Goal: Task Accomplishment & Management: Complete application form

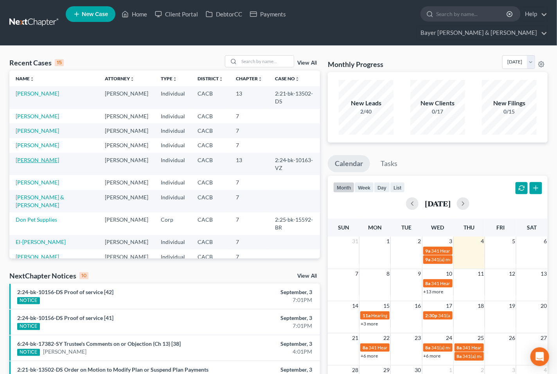
click at [31, 157] on link "[PERSON_NAME]" at bounding box center [37, 160] width 43 height 7
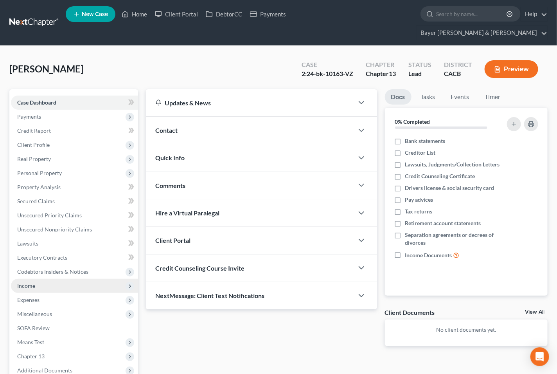
click at [51, 279] on span "Income" at bounding box center [74, 286] width 127 height 14
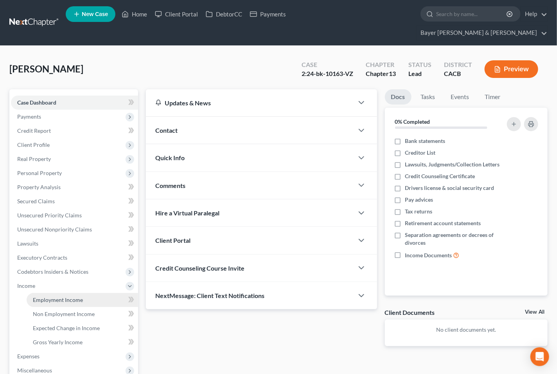
click at [58, 296] on span "Employment Income" at bounding box center [58, 299] width 50 height 7
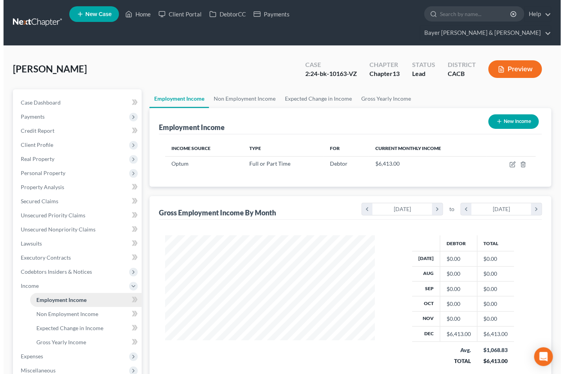
scroll to position [140, 226]
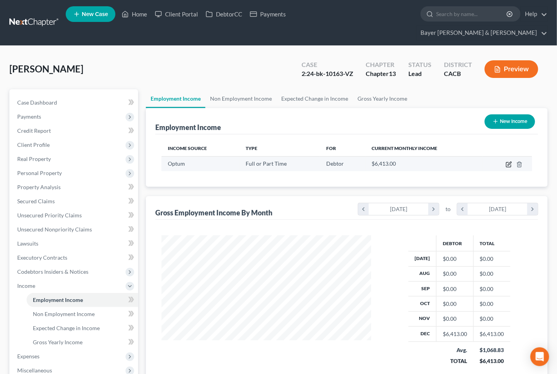
click at [510, 161] on icon "button" at bounding box center [509, 164] width 6 height 6
select select "0"
select select "4"
select select "0"
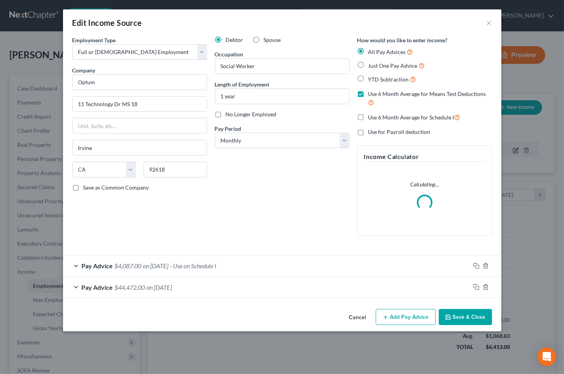
scroll to position [140, 228]
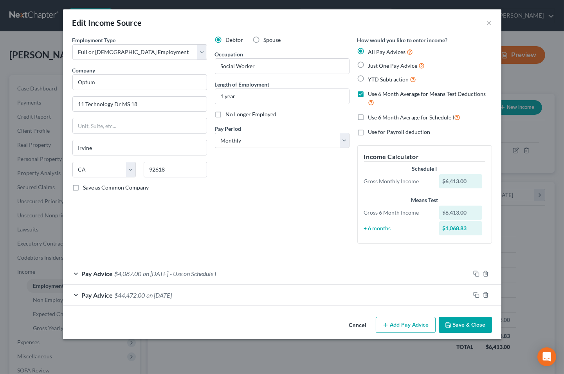
click at [77, 276] on div "Pay Advice $4,087.00 on [DATE] - Use on Schedule I" at bounding box center [266, 273] width 407 height 21
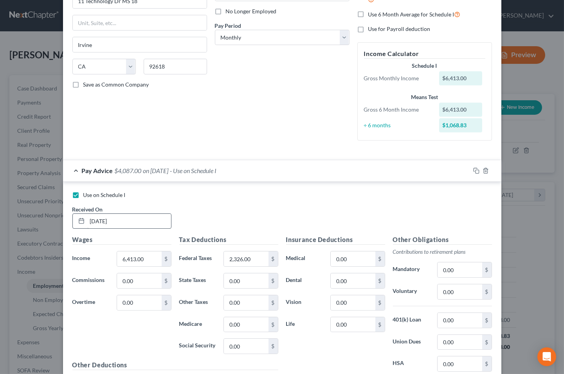
scroll to position [81, 0]
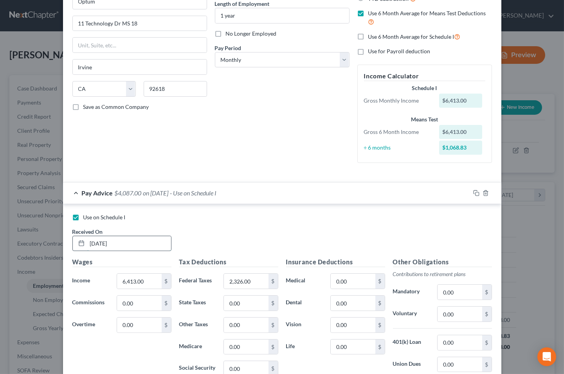
click at [124, 243] on input "[DATE]" at bounding box center [129, 243] width 84 height 15
type input "[DATE]"
click at [150, 278] on input "6,413.00" at bounding box center [139, 281] width 44 height 15
type input "6,718"
click at [255, 280] on input "2,326.00" at bounding box center [246, 281] width 44 height 15
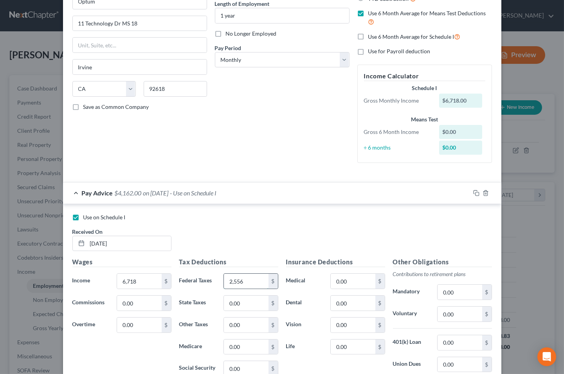
type input "2,556"
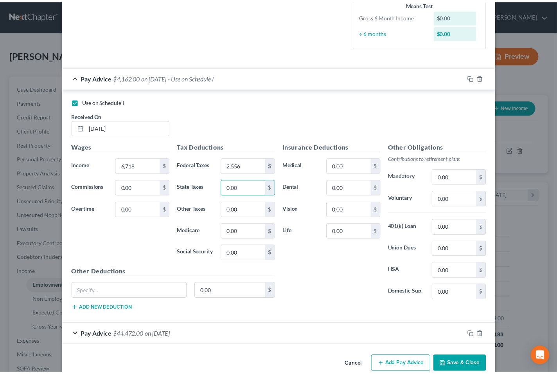
scroll to position [211, 0]
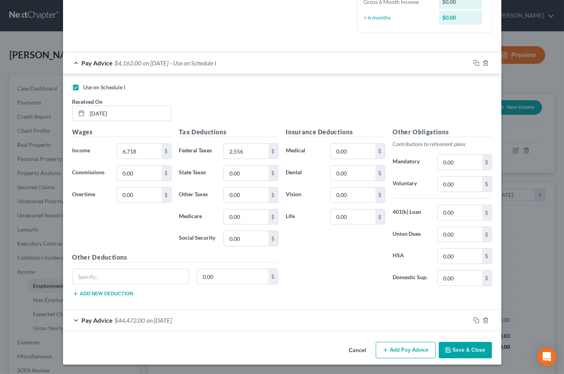
click at [451, 350] on button "Save & Close" at bounding box center [465, 350] width 53 height 16
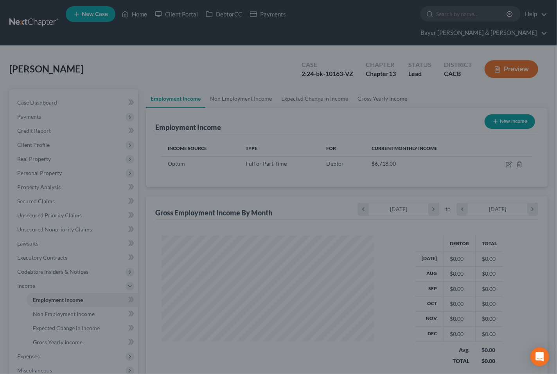
scroll to position [391360, 391275]
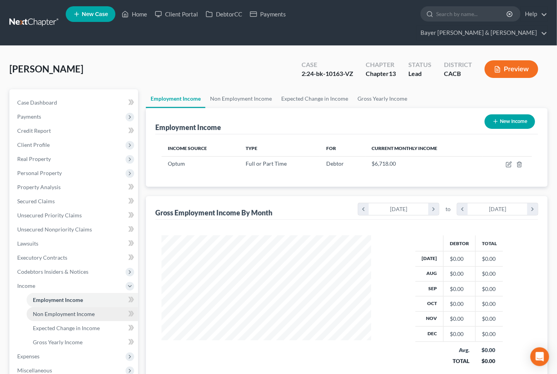
click at [72, 310] on span "Non Employment Income" at bounding box center [64, 313] width 62 height 7
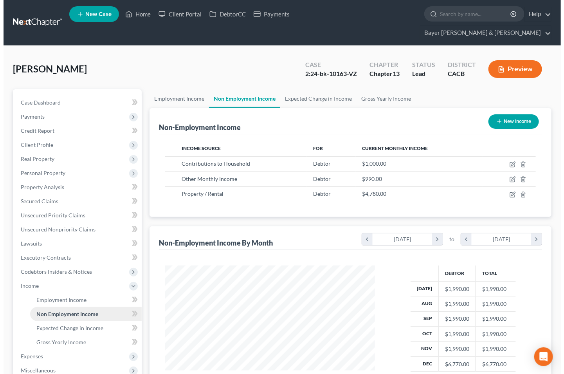
scroll to position [140, 226]
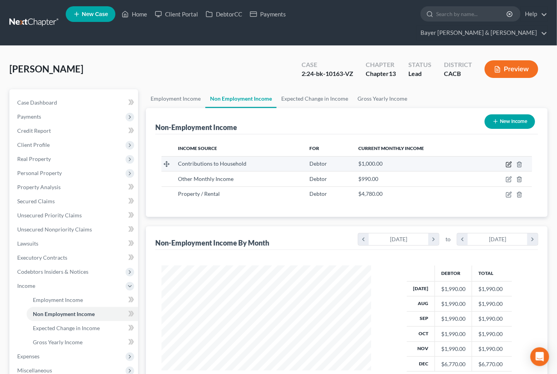
click at [511, 161] on icon "button" at bounding box center [509, 164] width 6 height 6
select select "8"
select select "0"
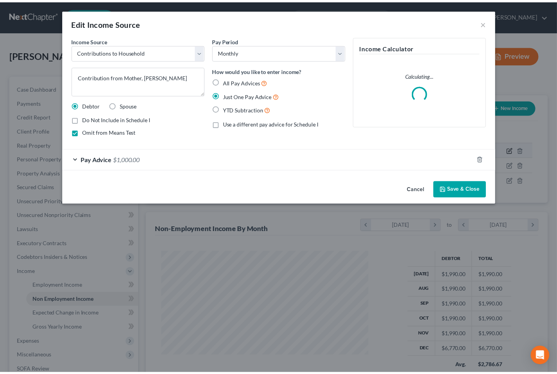
scroll to position [140, 228]
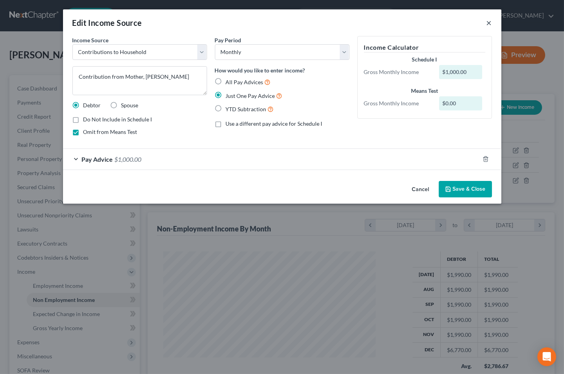
click at [488, 24] on button "×" at bounding box center [489, 22] width 5 height 9
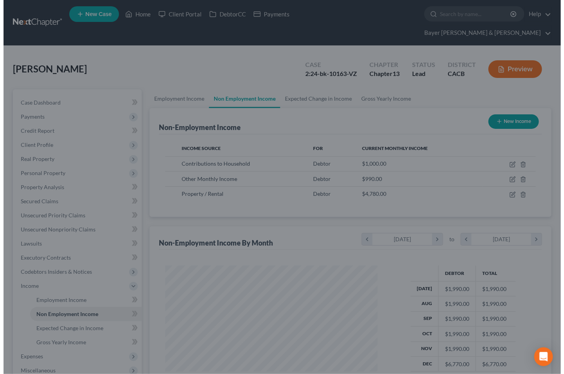
scroll to position [391360, 391275]
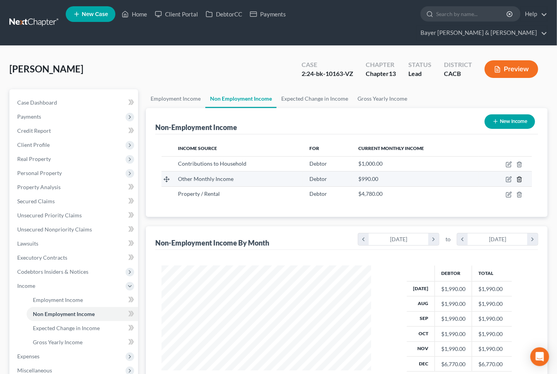
click at [519, 176] on icon "button" at bounding box center [520, 179] width 6 height 6
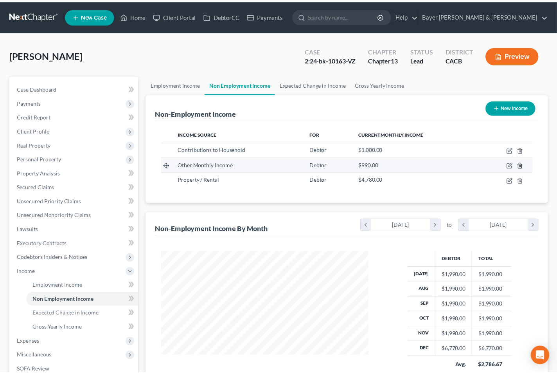
scroll to position [140, 228]
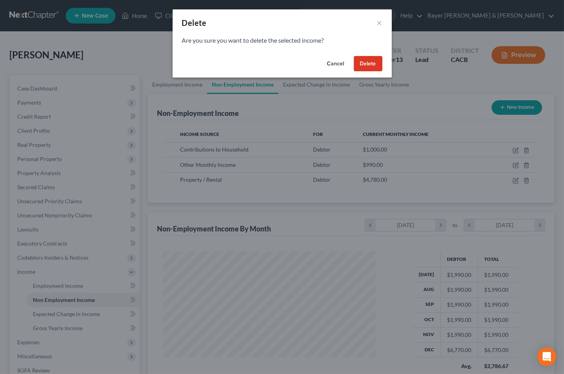
click at [371, 63] on button "Delete" at bounding box center [368, 64] width 29 height 16
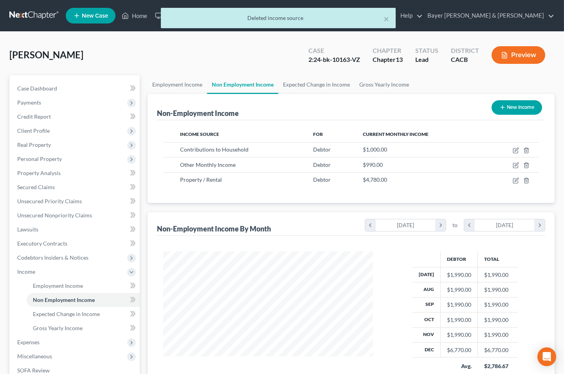
scroll to position [391360, 391275]
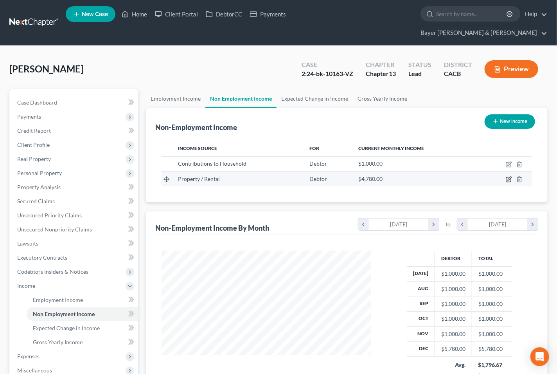
click at [508, 176] on icon "button" at bounding box center [509, 179] width 6 height 6
select select "9"
select select "0"
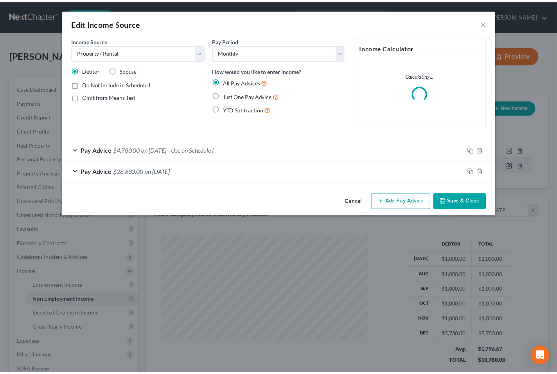
scroll to position [140, 228]
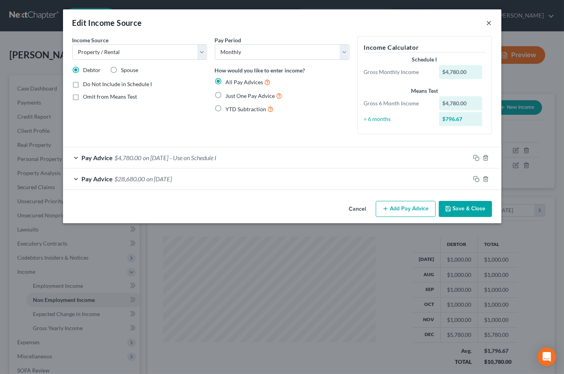
click at [487, 24] on button "×" at bounding box center [489, 22] width 5 height 9
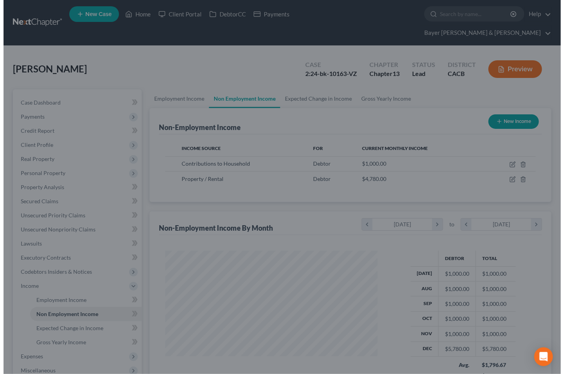
scroll to position [391360, 391275]
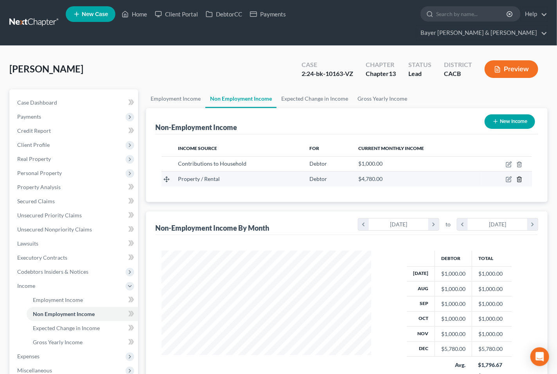
click at [521, 176] on icon "button" at bounding box center [520, 179] width 6 height 6
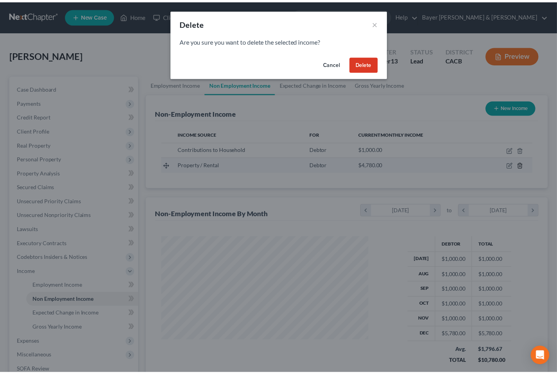
scroll to position [140, 228]
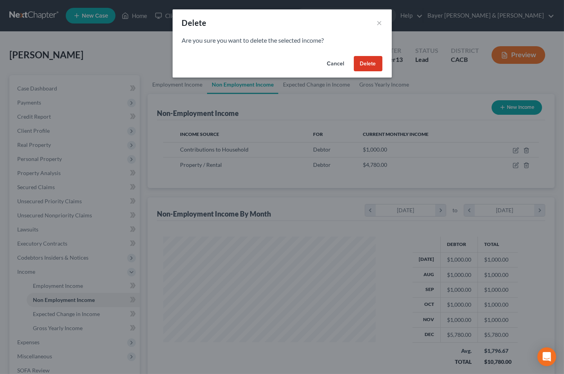
click at [366, 65] on button "Delete" at bounding box center [368, 64] width 29 height 16
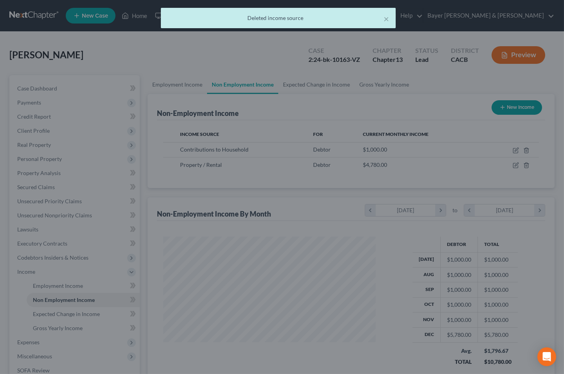
scroll to position [391360, 391275]
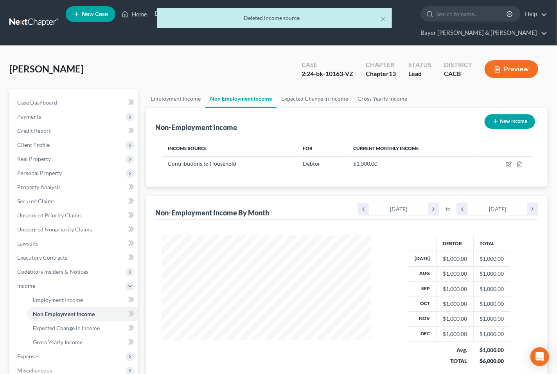
click at [519, 114] on button "New Income" at bounding box center [510, 121] width 51 height 14
select select "0"
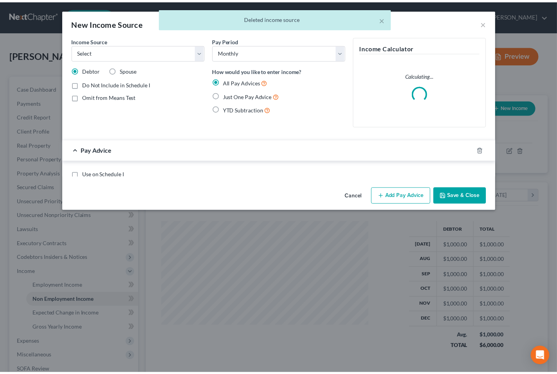
scroll to position [140, 228]
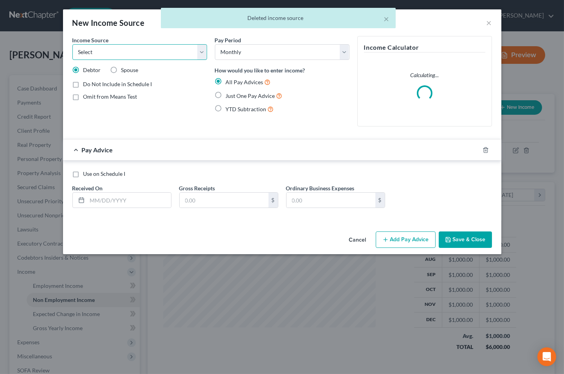
click at [197, 52] on select "Select Unemployment Disability (from employer) Pension Retirement Social Securi…" at bounding box center [139, 52] width 135 height 16
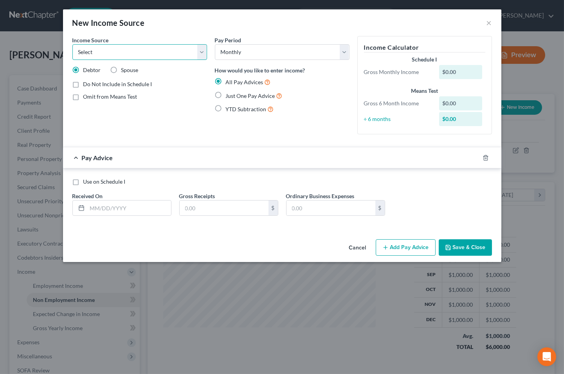
select select "8"
click at [72, 44] on select "Select Unemployment Disability (from employer) Pension Retirement Social Securi…" at bounding box center [139, 52] width 135 height 16
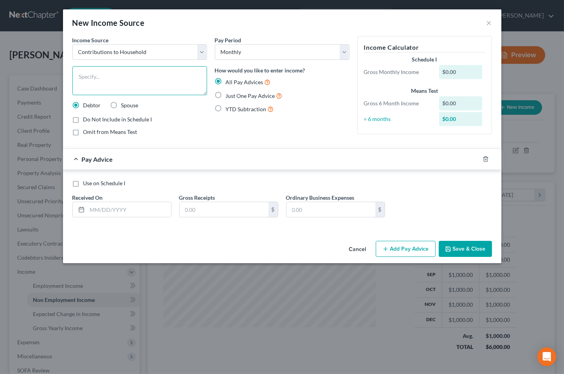
click at [152, 83] on textarea at bounding box center [139, 80] width 135 height 29
type textarea "Daughter, [PERSON_NAME]"
click at [83, 131] on label "Omit from Means Test" at bounding box center [110, 132] width 54 height 8
click at [87, 131] on input "Omit from Means Test" at bounding box center [89, 130] width 5 height 5
checkbox input "true"
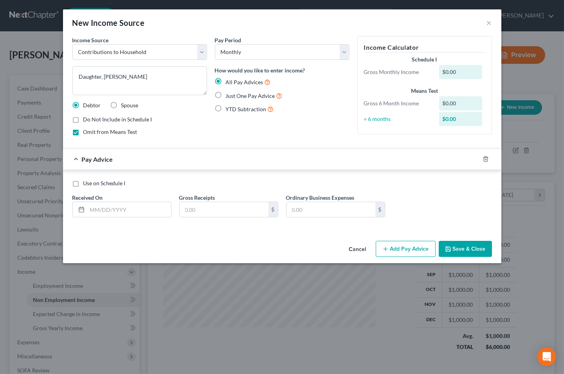
click at [226, 98] on label "Just One Pay Advice" at bounding box center [254, 95] width 57 height 9
click at [229, 96] on input "Just One Pay Advice" at bounding box center [231, 93] width 5 height 5
radio input "true"
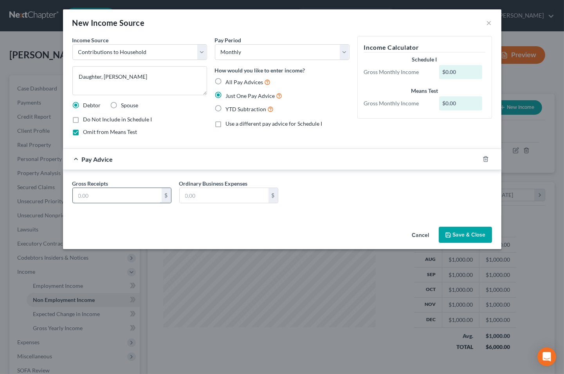
click at [124, 200] on input "text" at bounding box center [117, 195] width 89 height 15
type input "4,894"
click at [479, 233] on button "Save & Close" at bounding box center [465, 235] width 53 height 16
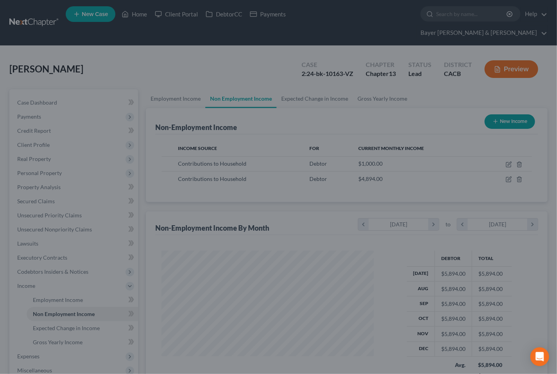
scroll to position [391360, 391275]
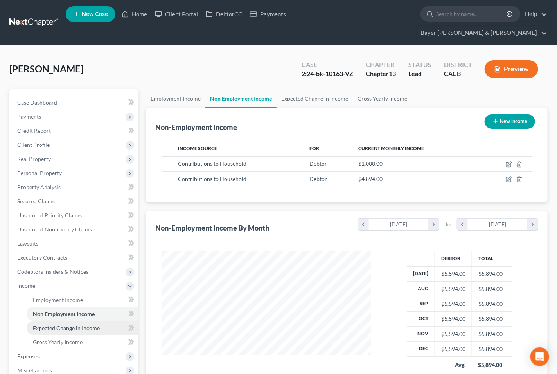
click at [76, 325] on span "Expected Change in Income" at bounding box center [66, 328] width 67 height 7
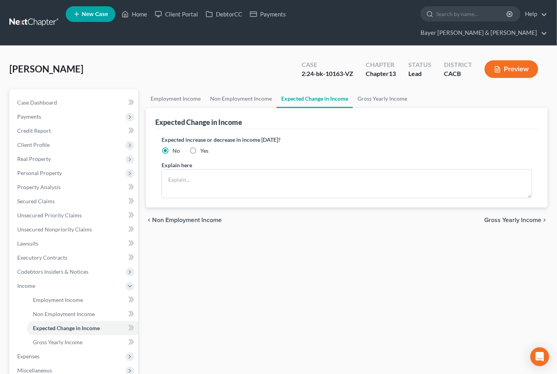
click at [200, 147] on label "Yes" at bounding box center [204, 151] width 8 height 8
click at [204, 147] on input "Yes" at bounding box center [206, 149] width 5 height 5
radio input "true"
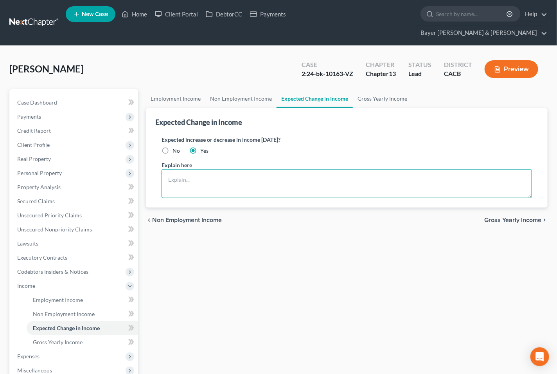
click at [171, 169] on textarea at bounding box center [347, 183] width 371 height 29
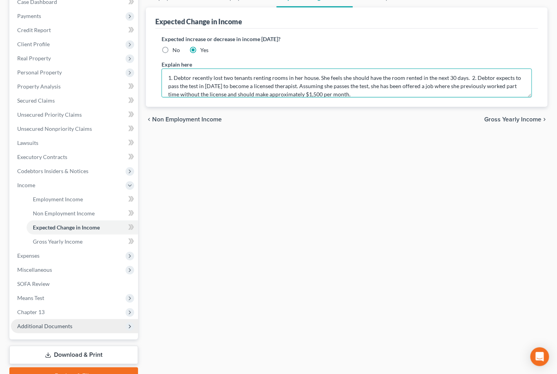
scroll to position [126, 0]
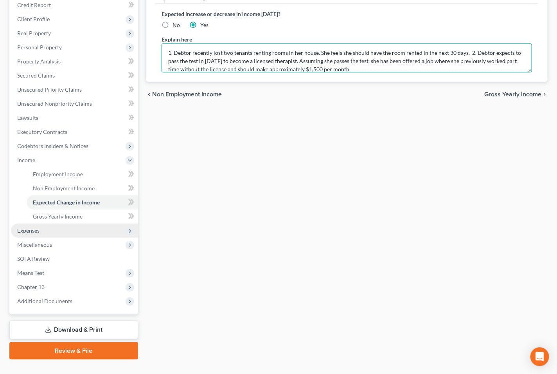
type textarea "1. Debtor recently lost two tenants renting rooms in her house. She feels she s…"
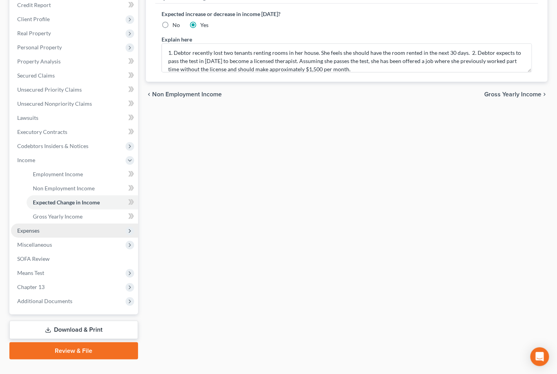
click at [50, 224] on span "Expenses" at bounding box center [74, 231] width 127 height 14
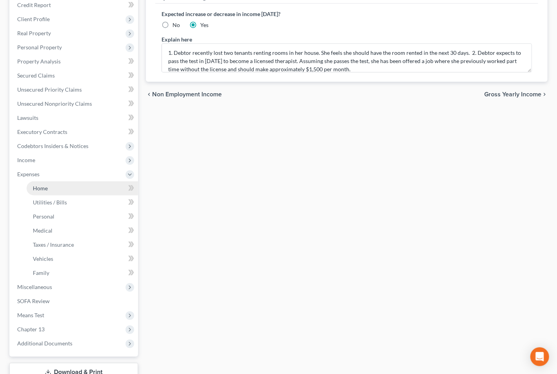
click at [52, 181] on link "Home" at bounding box center [83, 188] width 112 height 14
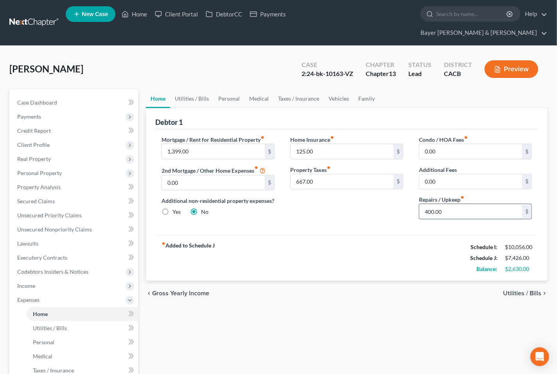
click at [447, 204] on input "400.00" at bounding box center [471, 211] width 103 height 15
type input "150"
click at [517, 290] on span "Utilities / Bills" at bounding box center [522, 293] width 38 height 6
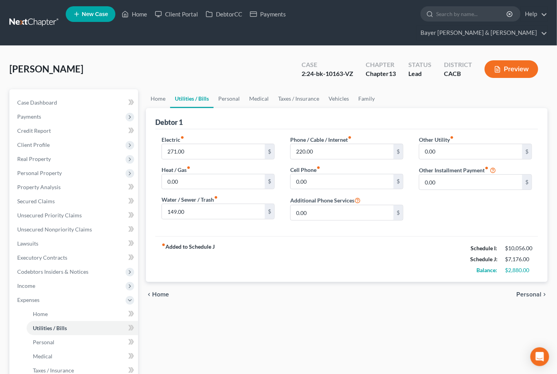
click at [536, 291] on span "Personal" at bounding box center [529, 294] width 25 height 6
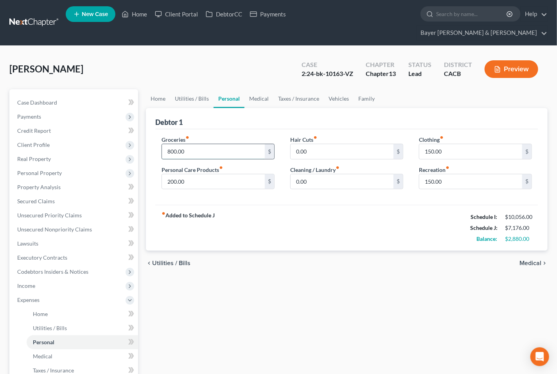
click at [193, 144] on input "800.00" at bounding box center [213, 151] width 103 height 15
type input "4"
type input "600"
type input "75"
type input "50"
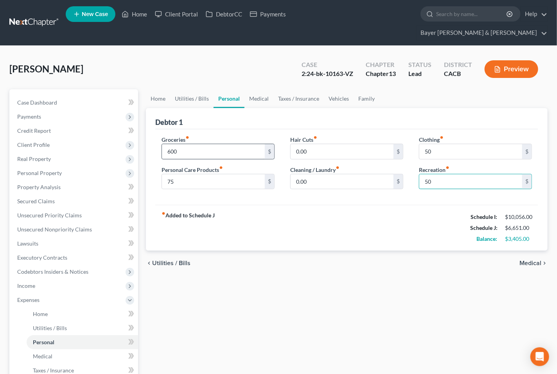
type input "50"
click at [529, 260] on span "Medical" at bounding box center [531, 263] width 22 height 6
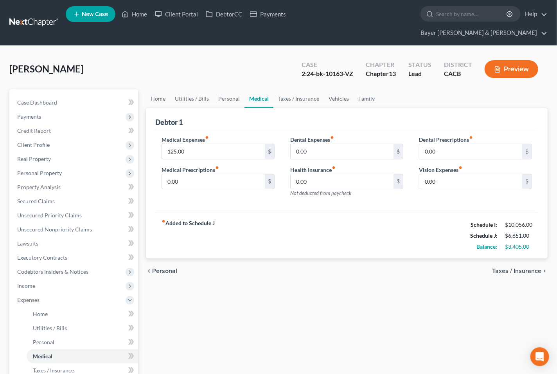
click at [506, 268] on span "Taxes / Insurance" at bounding box center [517, 271] width 49 height 6
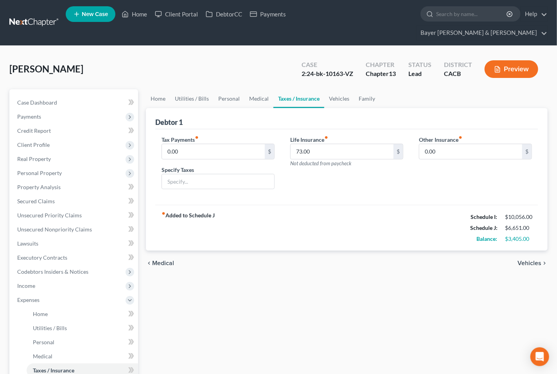
click at [531, 260] on span "Vehicles" at bounding box center [530, 263] width 24 height 6
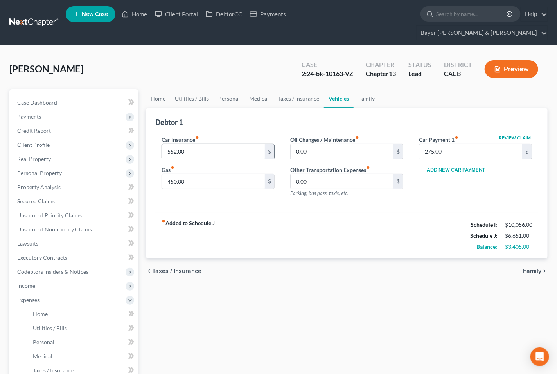
click at [192, 144] on input "552.00" at bounding box center [213, 151] width 103 height 15
type input "480"
type input "300"
click at [366, 89] on link "Family" at bounding box center [367, 98] width 26 height 19
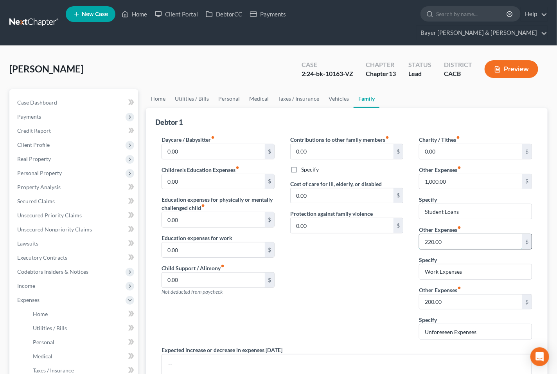
click at [453, 234] on input "220.00" at bounding box center [471, 241] width 103 height 15
click at [466, 264] on input "Work Expenses" at bounding box center [476, 271] width 112 height 15
type input "W"
drag, startPoint x: 484, startPoint y: 316, endPoint x: 424, endPoint y: 311, distance: 60.1
click at [424, 324] on input "Unforeseen Expenses" at bounding box center [476, 331] width 112 height 15
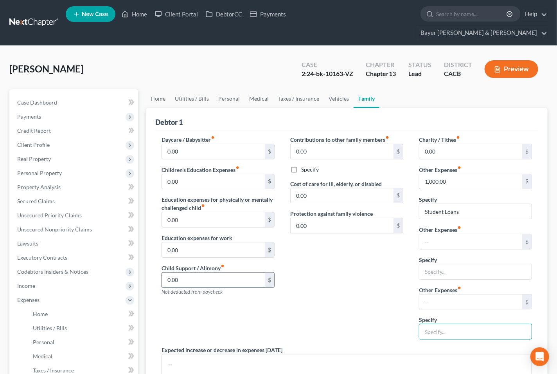
click at [241, 272] on input "0.00" at bounding box center [213, 279] width 103 height 15
click at [484, 234] on input "text" at bounding box center [471, 241] width 103 height 15
type input "100"
type input "Unforeseen Expenses"
click at [395, 280] on div "Contributions to other family members fiber_manual_record 0.00 $ Specify Cost o…" at bounding box center [347, 240] width 129 height 210
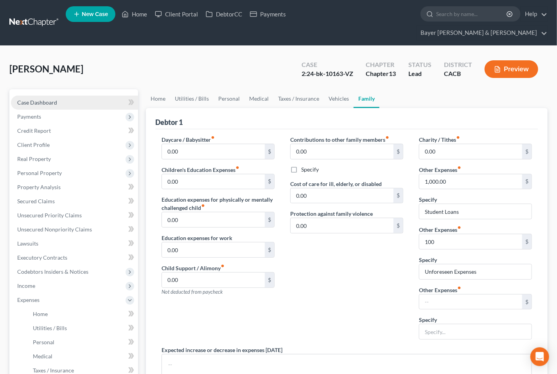
click at [34, 99] on span "Case Dashboard" at bounding box center [37, 102] width 40 height 7
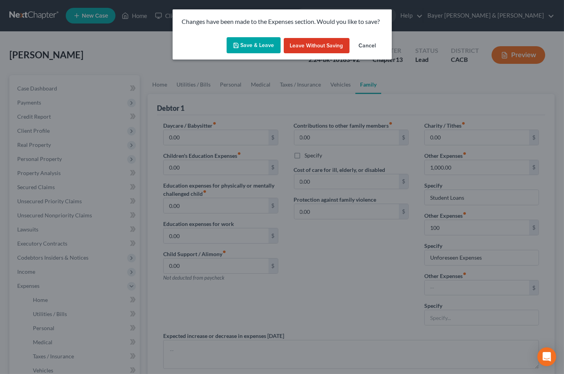
click at [247, 45] on button "Save & Leave" at bounding box center [254, 45] width 54 height 16
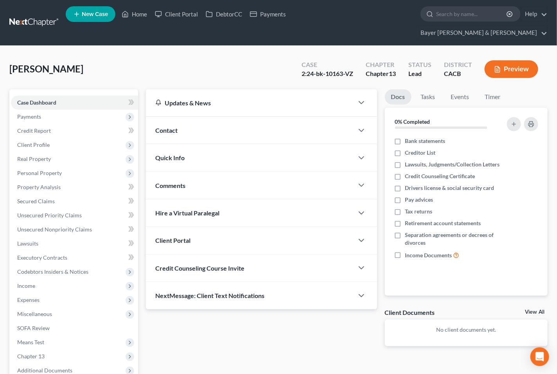
click at [513, 60] on button "Preview" at bounding box center [512, 69] width 54 height 18
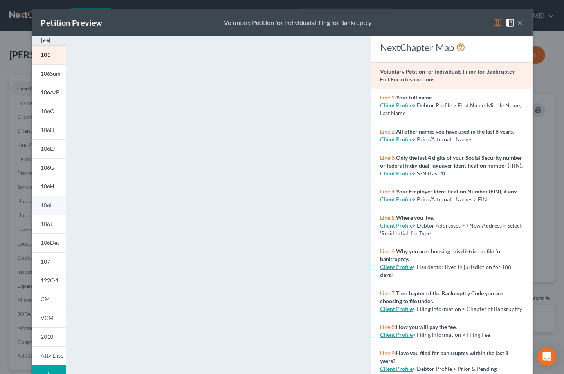
click at [37, 207] on link "106I" at bounding box center [49, 205] width 34 height 19
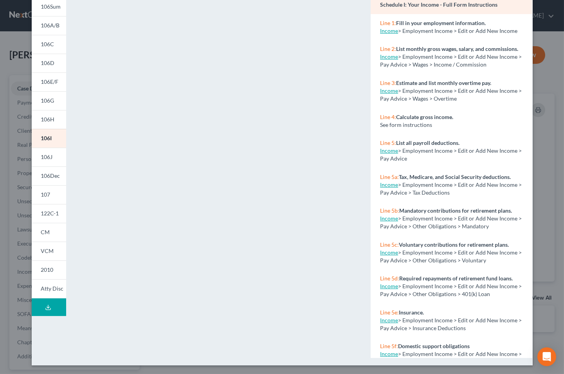
scroll to position [68, 0]
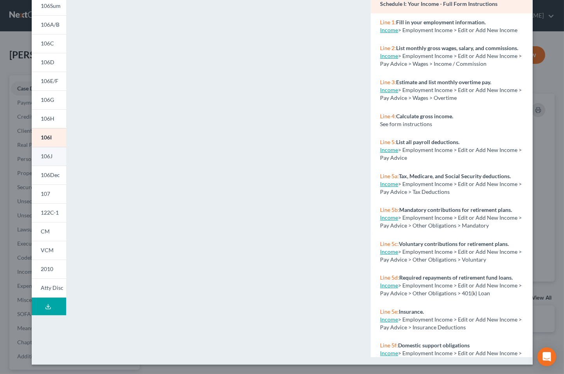
drag, startPoint x: 42, startPoint y: 154, endPoint x: 54, endPoint y: 157, distance: 12.2
click at [42, 154] on span "106J" at bounding box center [47, 156] width 12 height 7
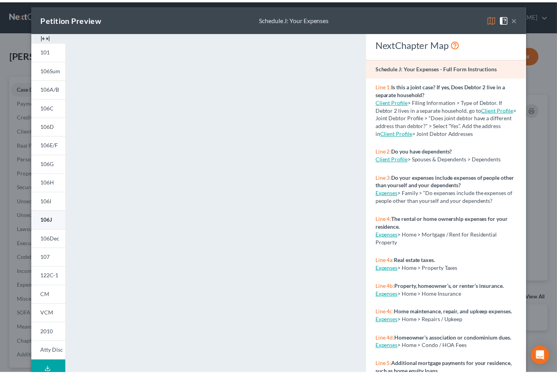
scroll to position [0, 0]
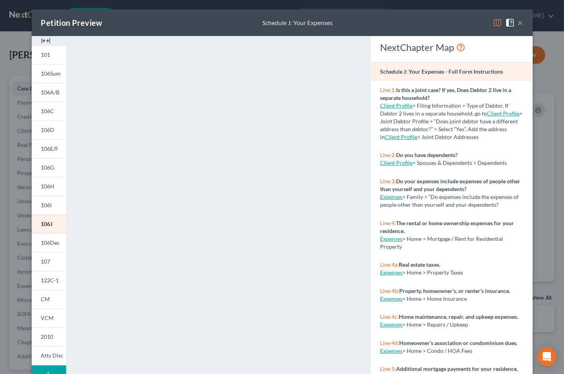
click at [518, 22] on button "×" at bounding box center [520, 22] width 5 height 9
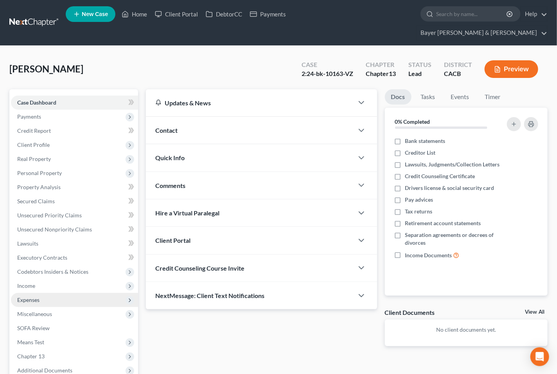
click at [31, 296] on span "Expenses" at bounding box center [28, 299] width 22 height 7
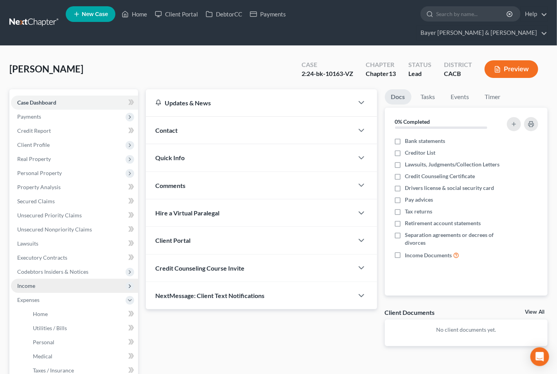
click at [30, 282] on span "Income" at bounding box center [26, 285] width 18 height 7
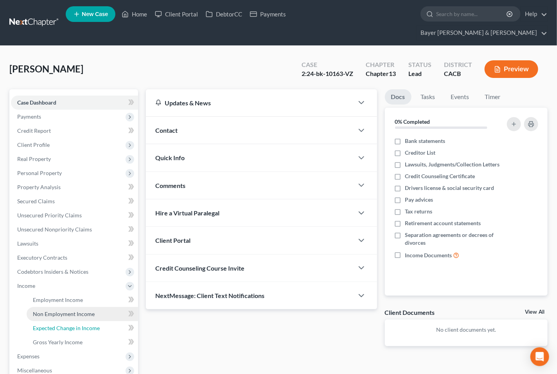
click at [58, 325] on span "Expected Change in Income" at bounding box center [66, 328] width 67 height 7
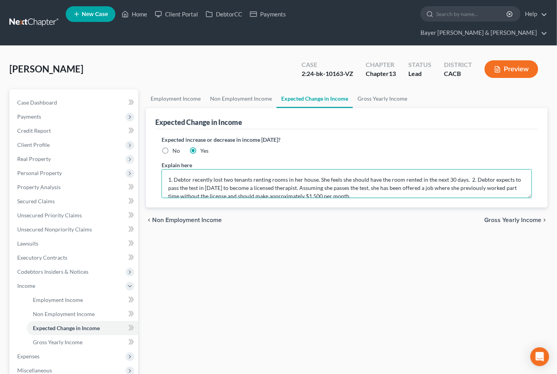
click at [379, 182] on textarea "1. Debtor recently lost two tenants renting rooms in her house. She feels she s…" at bounding box center [347, 183] width 371 height 29
type textarea "1. Debtor recently lost two tenants renting rooms in her house. She feels she s…"
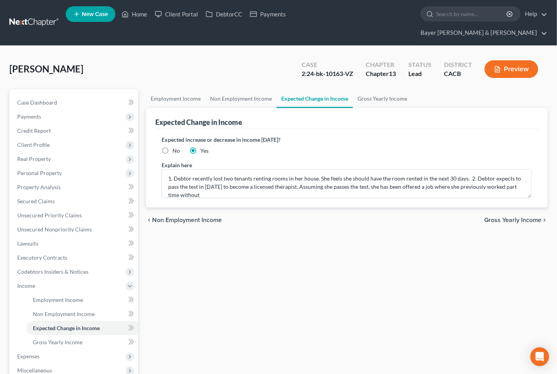
click at [486, 60] on button "Preview" at bounding box center [512, 69] width 54 height 18
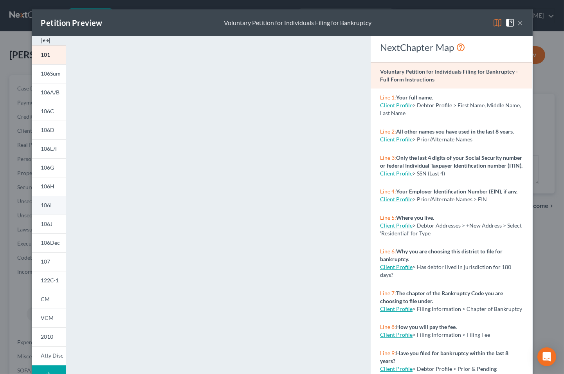
click at [45, 205] on span "106I" at bounding box center [46, 205] width 11 height 7
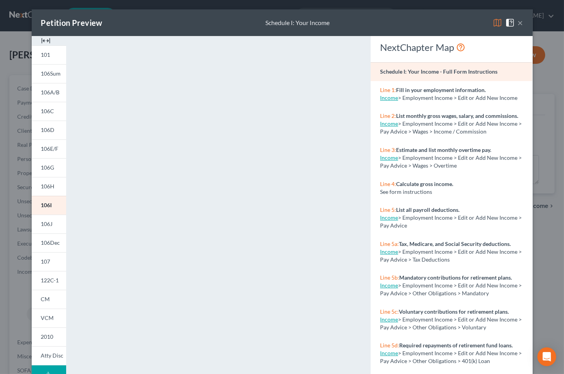
click at [520, 22] on button "×" at bounding box center [520, 22] width 5 height 9
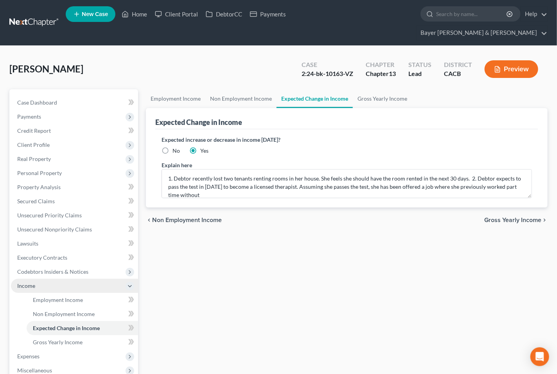
click at [132, 283] on icon at bounding box center [130, 286] width 6 height 6
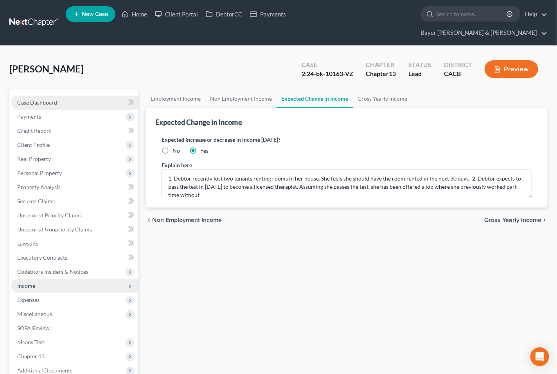
click at [22, 99] on span "Case Dashboard" at bounding box center [37, 102] width 40 height 7
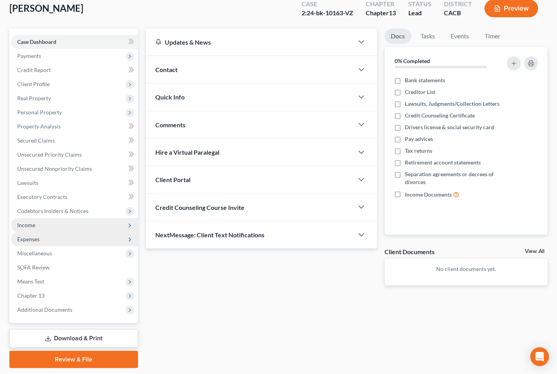
scroll to position [69, 0]
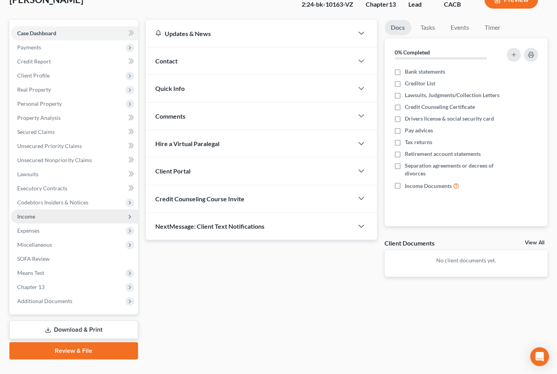
click at [74, 321] on link "Download & Print" at bounding box center [73, 330] width 129 height 18
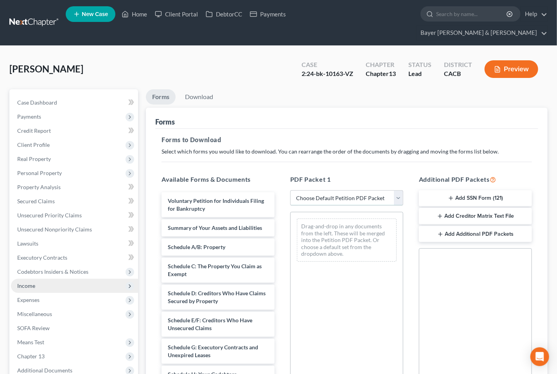
click at [397, 190] on select "Choose Default Petition PDF Packet Complete Bankruptcy Petition (all forms and …" at bounding box center [346, 198] width 113 height 16
click at [290, 190] on select "Choose Default Petition PDF Packet Complete Bankruptcy Petition (all forms and …" at bounding box center [346, 198] width 113 height 16
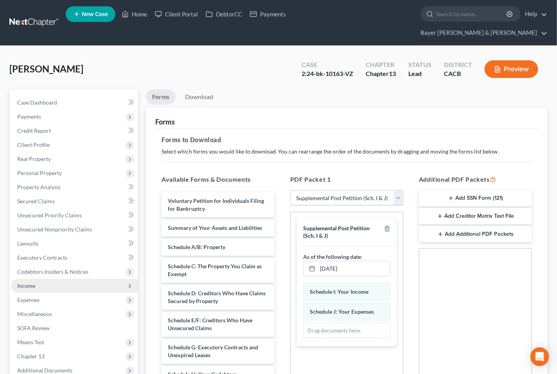
click at [397, 190] on select "Choose Default Petition PDF Packet Complete Bankruptcy Petition (all forms and …" at bounding box center [346, 198] width 113 height 16
click at [290, 190] on select "Choose Default Petition PDF Packet Complete Bankruptcy Petition (all forms and …" at bounding box center [346, 198] width 113 height 16
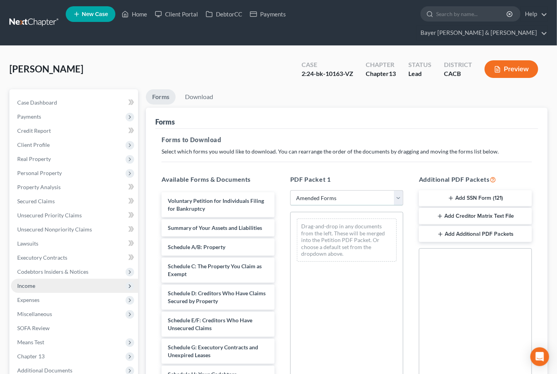
click at [397, 190] on select "Choose Default Petition PDF Packet Complete Bankruptcy Petition (all forms and …" at bounding box center [346, 198] width 113 height 16
select select "4"
click at [290, 190] on select "Choose Default Petition PDF Packet Complete Bankruptcy Petition (all forms and …" at bounding box center [346, 198] width 113 height 16
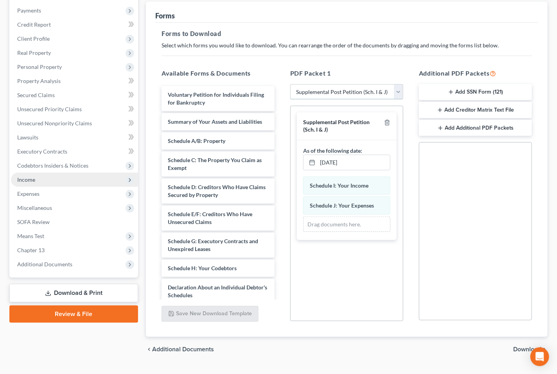
scroll to position [110, 0]
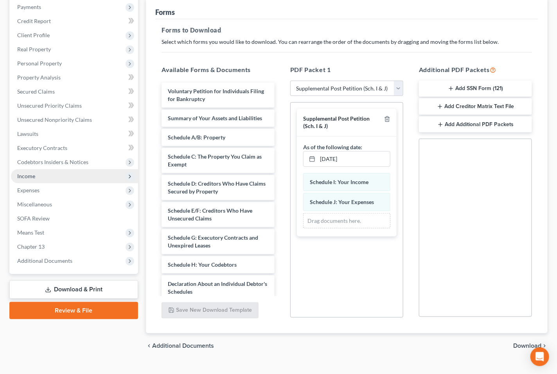
click at [527, 343] on span "Download" at bounding box center [528, 346] width 28 height 6
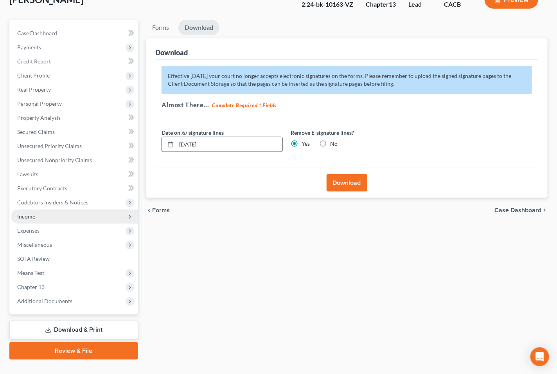
drag, startPoint x: 213, startPoint y: 126, endPoint x: 179, endPoint y: 132, distance: 35.1
click at [179, 137] on input "[DATE]" at bounding box center [230, 144] width 106 height 15
click at [338, 174] on button "Download" at bounding box center [347, 182] width 41 height 17
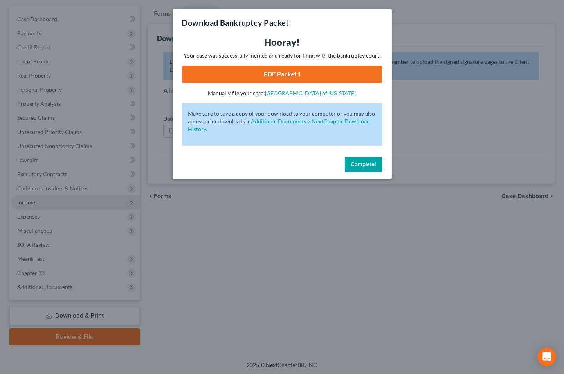
click at [264, 73] on link "PDF Packet 1" at bounding box center [282, 74] width 200 height 17
click at [107, 8] on div "Download Bankruptcy Packet Hooray! Your case was successfully merged and ready …" at bounding box center [282, 187] width 564 height 374
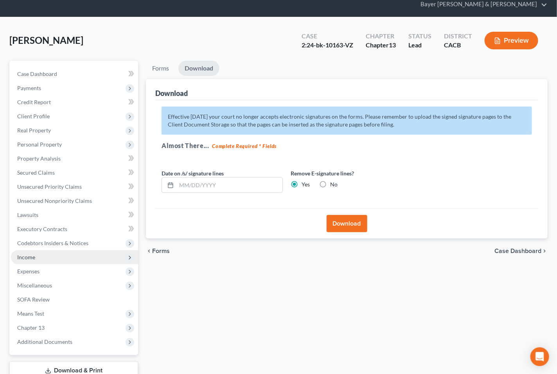
scroll to position [0, 0]
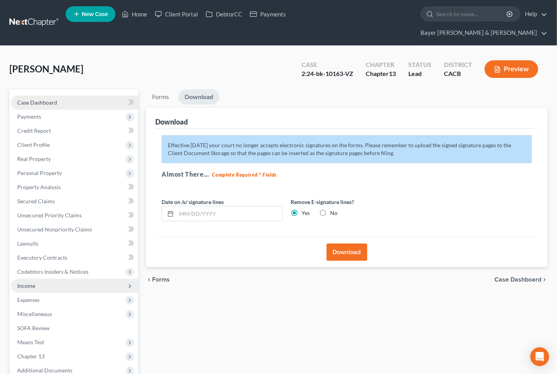
click at [77, 96] on link "Case Dashboard" at bounding box center [74, 103] width 127 height 14
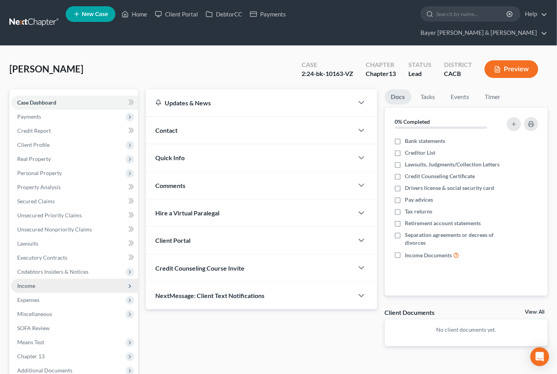
click at [31, 282] on span "Income" at bounding box center [26, 285] width 18 height 7
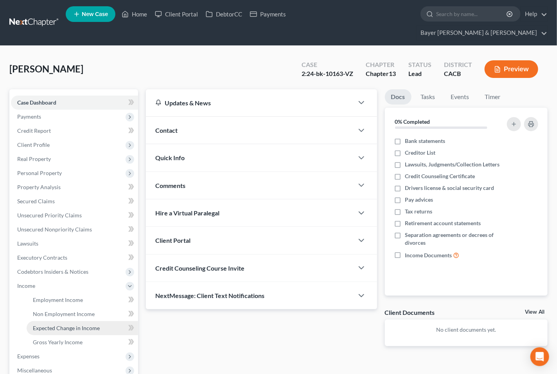
click at [50, 321] on link "Expected Change in Income" at bounding box center [83, 328] width 112 height 14
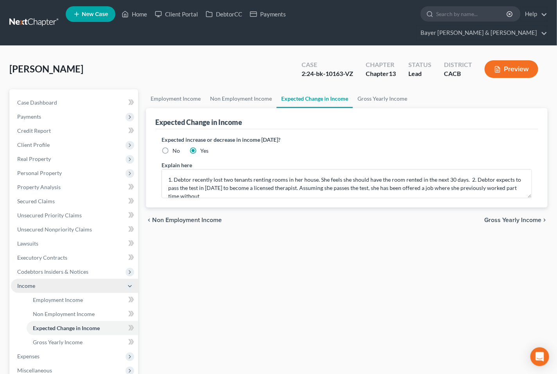
click at [127, 283] on icon at bounding box center [130, 286] width 6 height 6
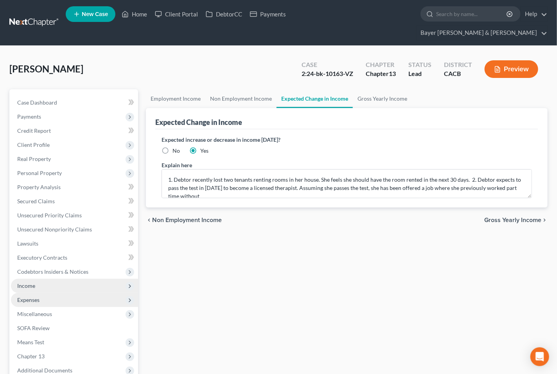
click at [29, 296] on span "Expenses" at bounding box center [28, 299] width 22 height 7
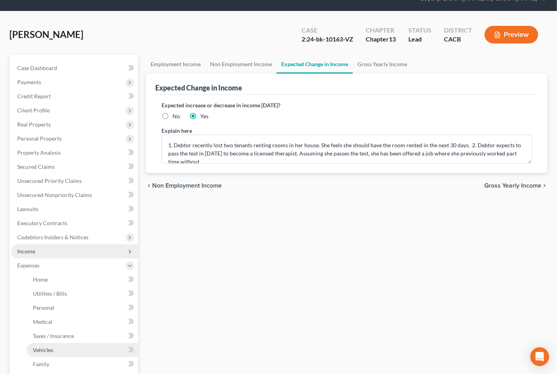
scroll to position [87, 0]
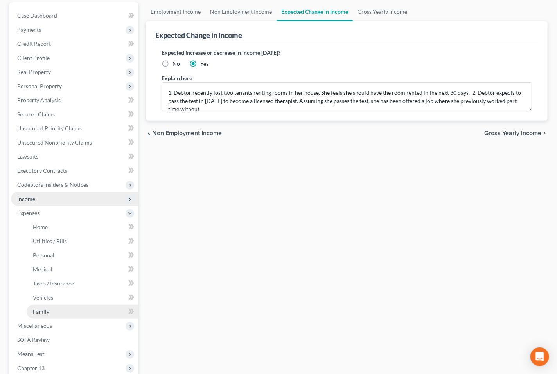
click at [45, 305] on link "Family" at bounding box center [83, 312] width 112 height 14
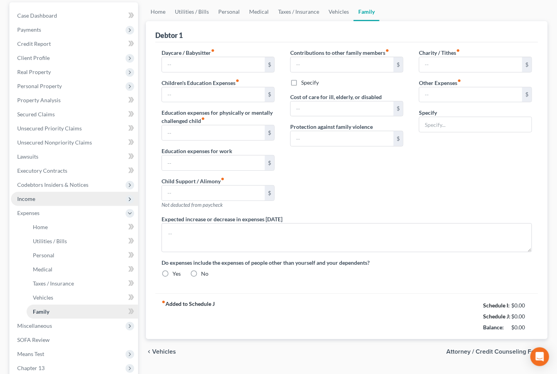
type input "0.00"
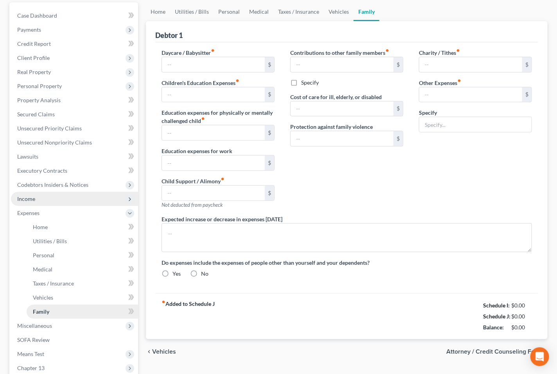
type input "0.00"
type input "1,000.00"
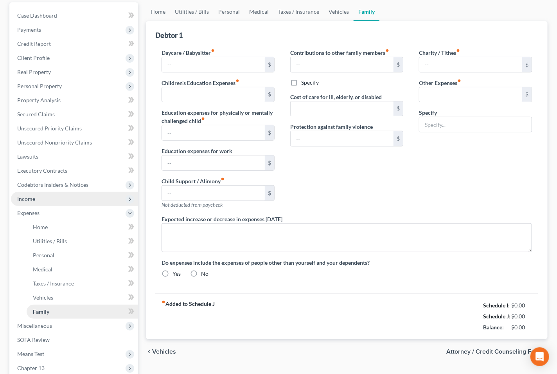
type input "Student Loans"
radio input "true"
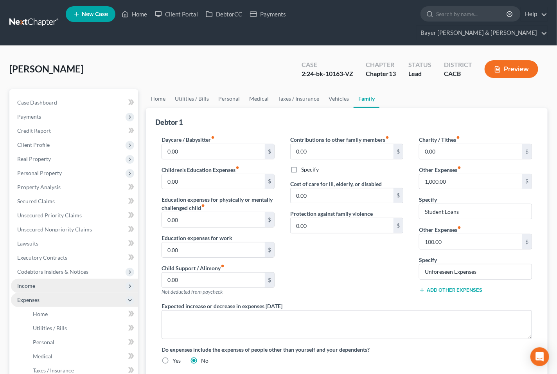
click at [128, 297] on icon at bounding box center [130, 300] width 6 height 6
click at [76, 279] on span "Income" at bounding box center [74, 286] width 127 height 14
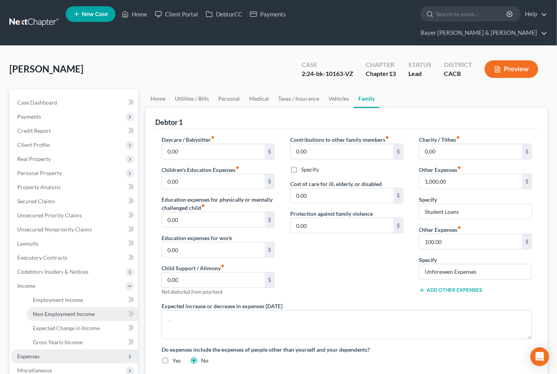
click at [64, 310] on span "Non Employment Income" at bounding box center [64, 313] width 62 height 7
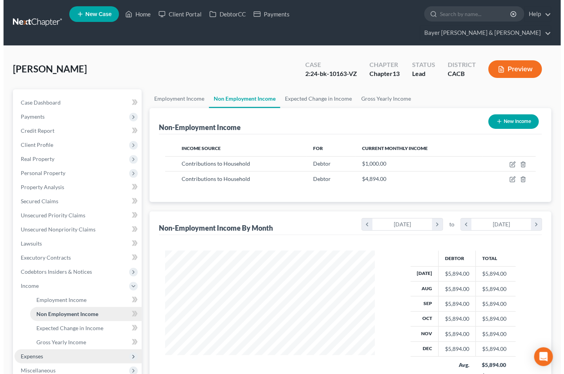
scroll to position [140, 226]
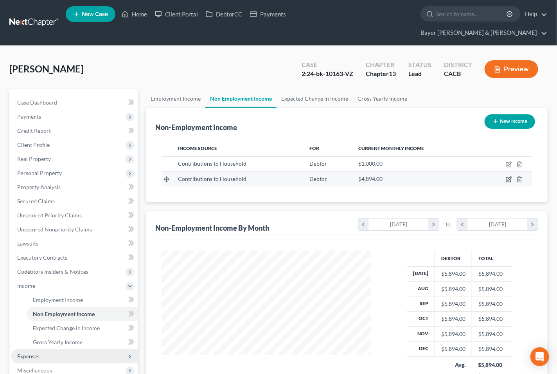
click at [508, 177] on icon "button" at bounding box center [509, 179] width 5 height 5
select select "8"
select select "0"
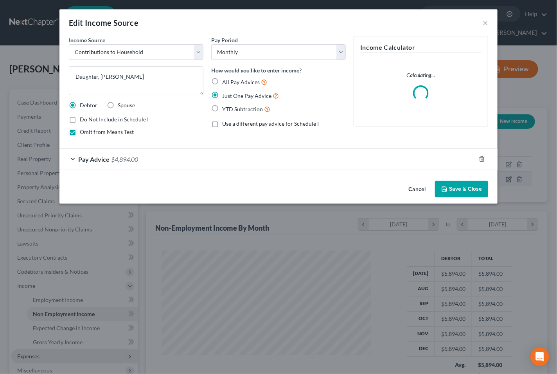
scroll to position [140, 228]
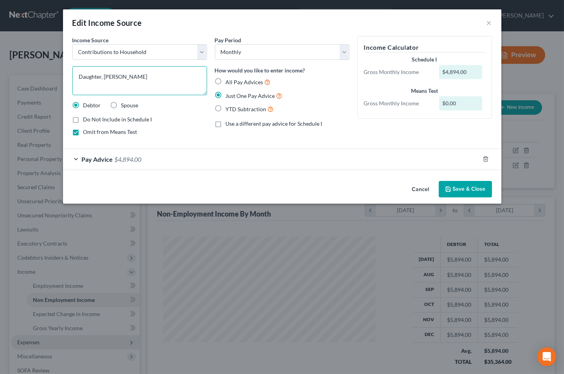
click at [79, 76] on textarea "Daughter, [PERSON_NAME]" at bounding box center [139, 80] width 135 height 29
type textarea "Contribution from Daughter, [PERSON_NAME]"
click at [453, 181] on button "Save & Close" at bounding box center [465, 189] width 53 height 16
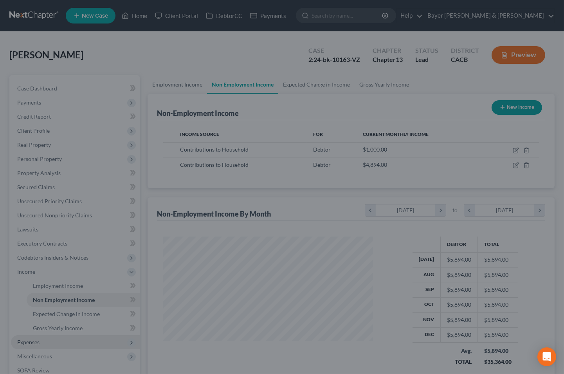
scroll to position [391360, 391275]
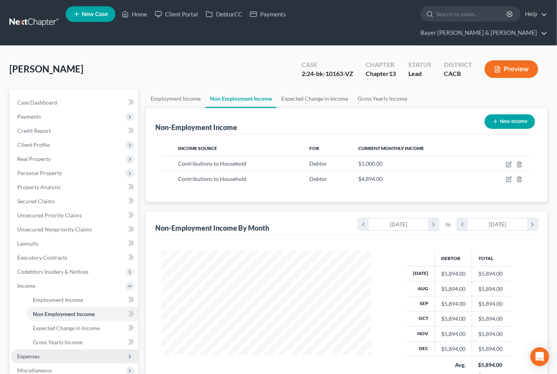
click at [502, 60] on button "Preview" at bounding box center [512, 69] width 54 height 18
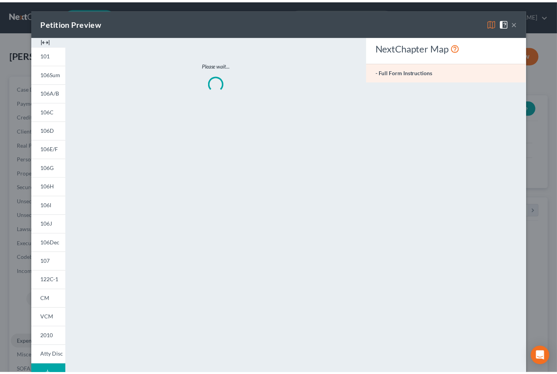
scroll to position [140, 228]
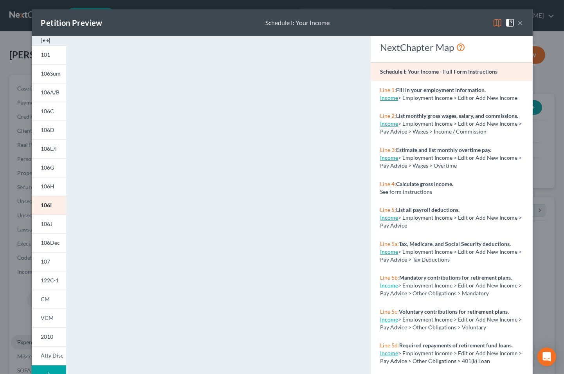
click at [518, 24] on button "×" at bounding box center [520, 22] width 5 height 9
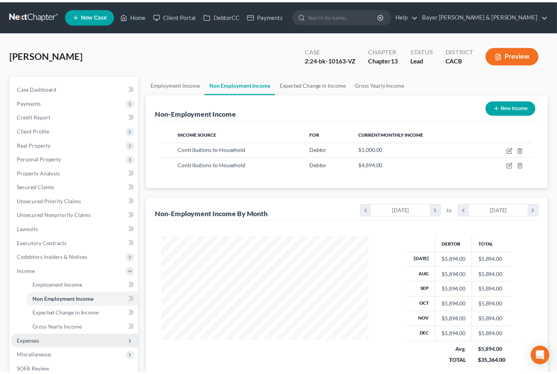
scroll to position [391360, 391275]
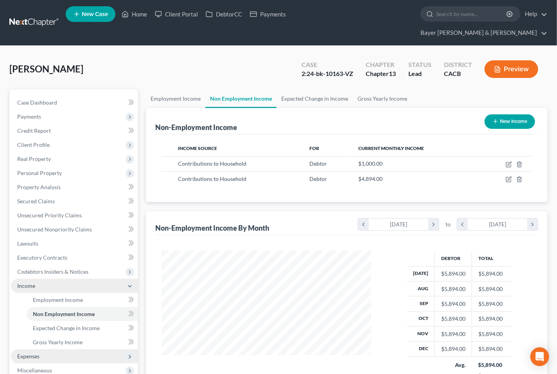
click at [77, 279] on span "Income" at bounding box center [74, 286] width 127 height 14
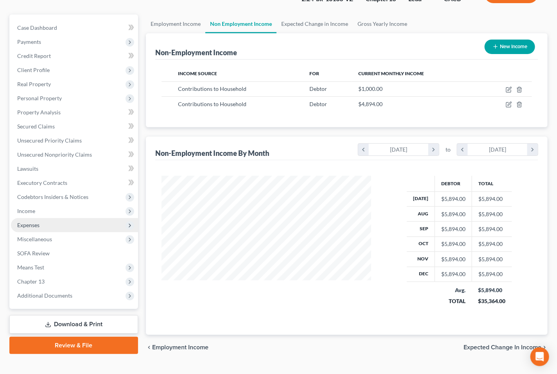
scroll to position [76, 0]
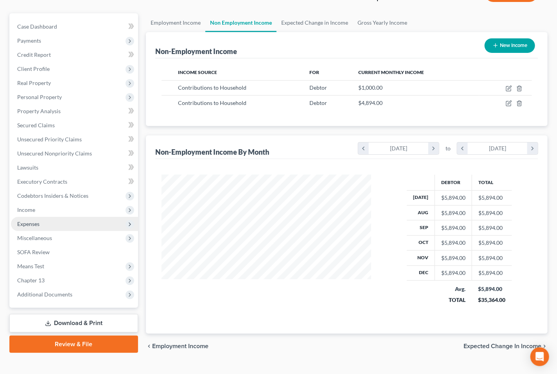
click at [89, 314] on link "Download & Print" at bounding box center [73, 323] width 129 height 18
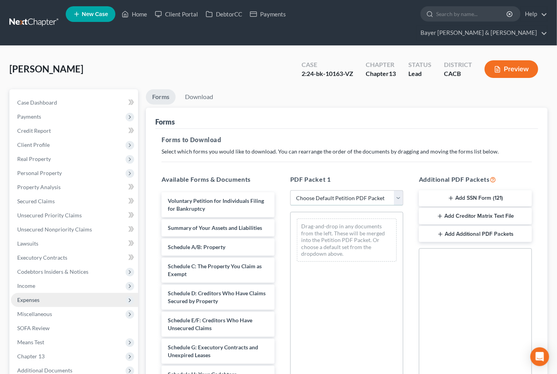
click at [397, 190] on select "Choose Default Petition PDF Packet Complete Bankruptcy Petition (all forms and …" at bounding box center [346, 198] width 113 height 16
select select "4"
click at [290, 190] on select "Choose Default Petition PDF Packet Complete Bankruptcy Petition (all forms and …" at bounding box center [346, 198] width 113 height 16
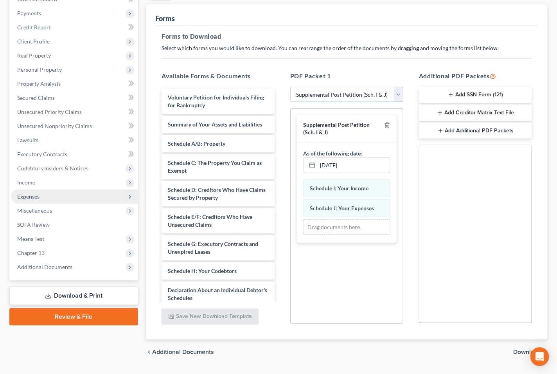
scroll to position [110, 0]
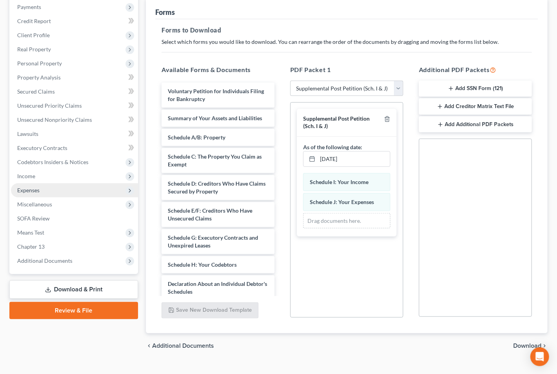
click at [530, 343] on span "Download" at bounding box center [528, 346] width 28 height 6
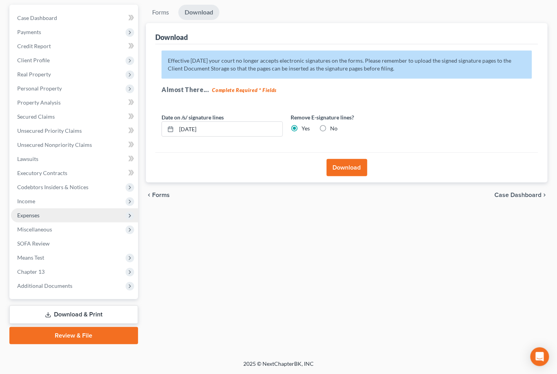
scroll to position [69, 0]
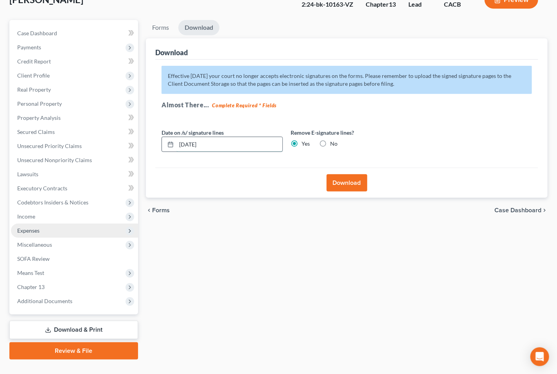
drag, startPoint x: 222, startPoint y: 134, endPoint x: 176, endPoint y: 130, distance: 45.9
click at [176, 137] on div "[DATE]" at bounding box center [222, 145] width 121 height 16
click at [356, 174] on button "Download" at bounding box center [347, 182] width 41 height 17
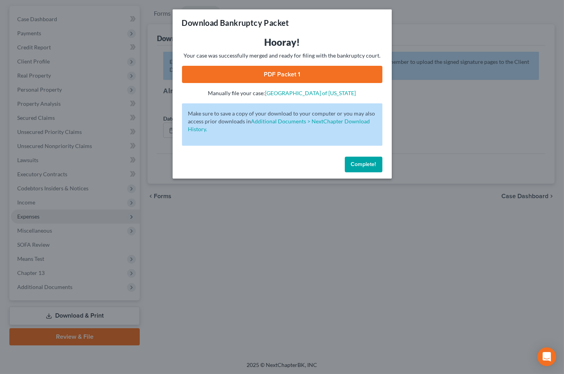
click at [273, 72] on link "PDF Packet 1" at bounding box center [282, 74] width 200 height 17
click at [96, 13] on div "Download Bankruptcy Packet Hooray! Your case was successfully merged and ready …" at bounding box center [282, 187] width 564 height 374
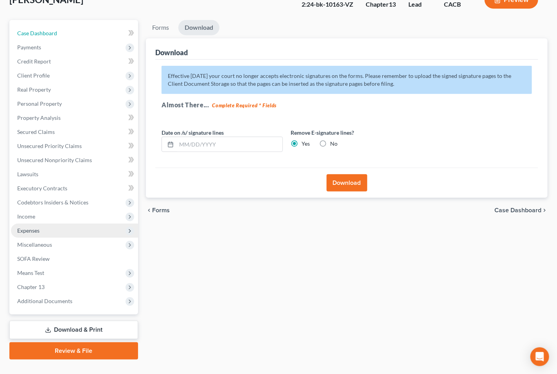
click at [65, 26] on link "Case Dashboard" at bounding box center [74, 33] width 127 height 14
